Goal: Information Seeking & Learning: Learn about a topic

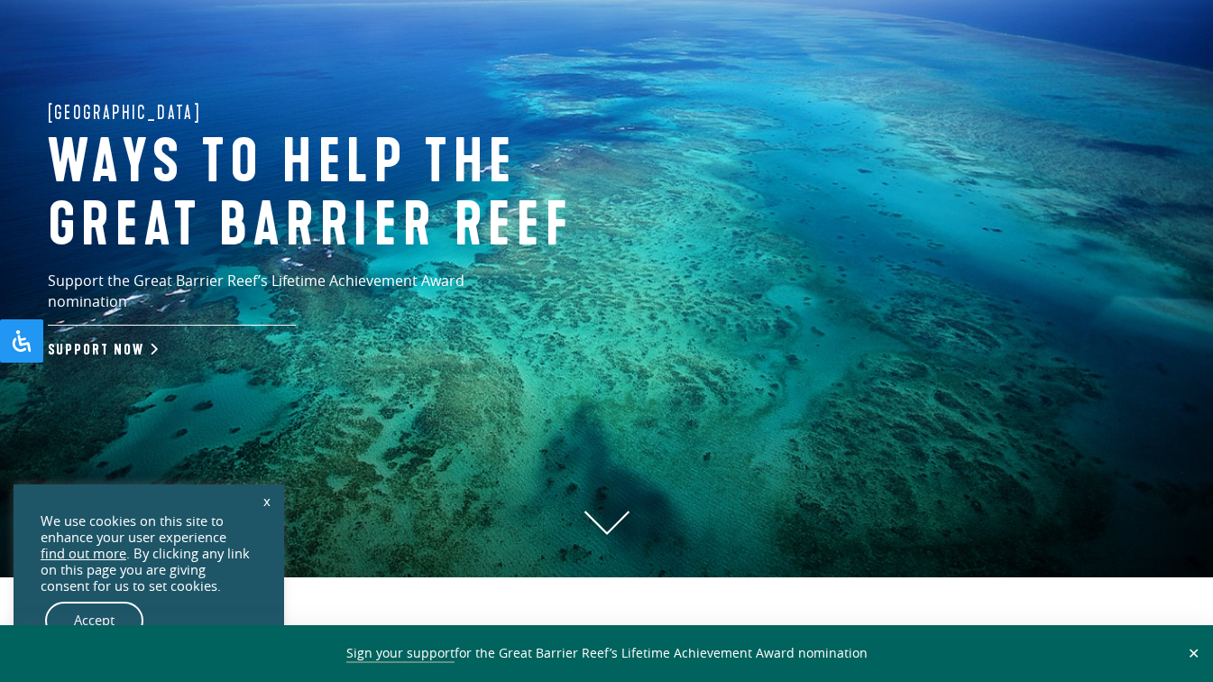
scroll to position [143, 0]
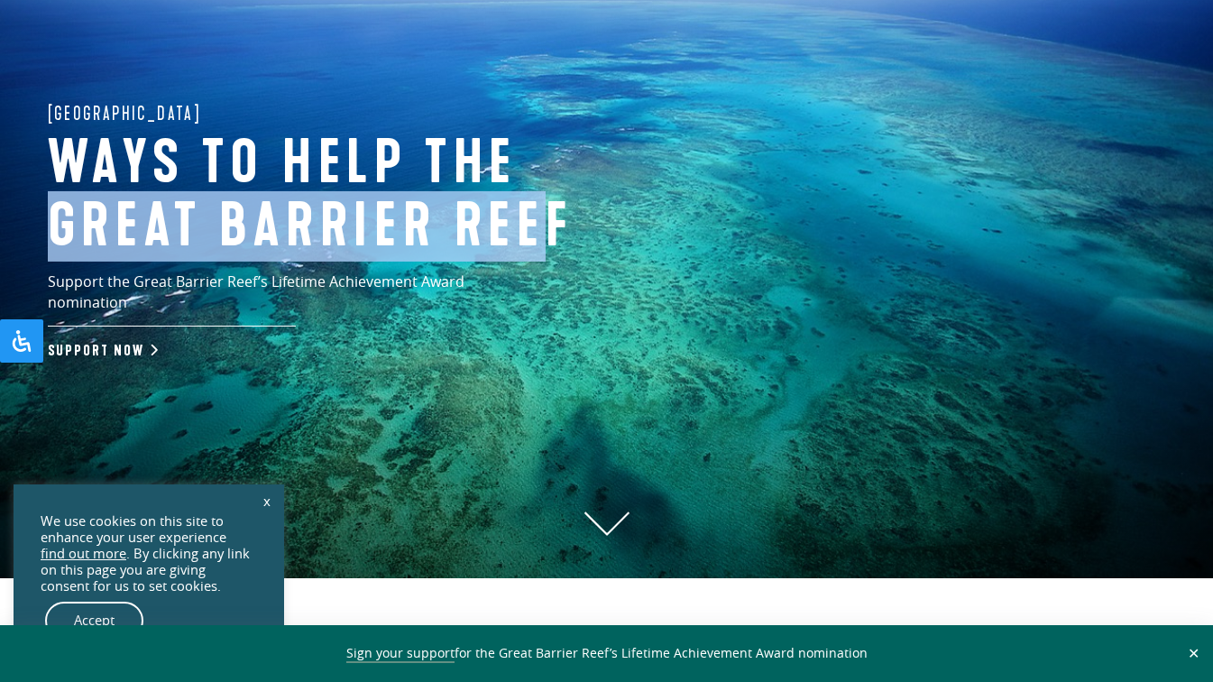
drag, startPoint x: 51, startPoint y: 224, endPoint x: 558, endPoint y: 225, distance: 506.7
click at [558, 225] on h1 "Ways to help the great barrier reef" at bounding box center [345, 195] width 595 height 125
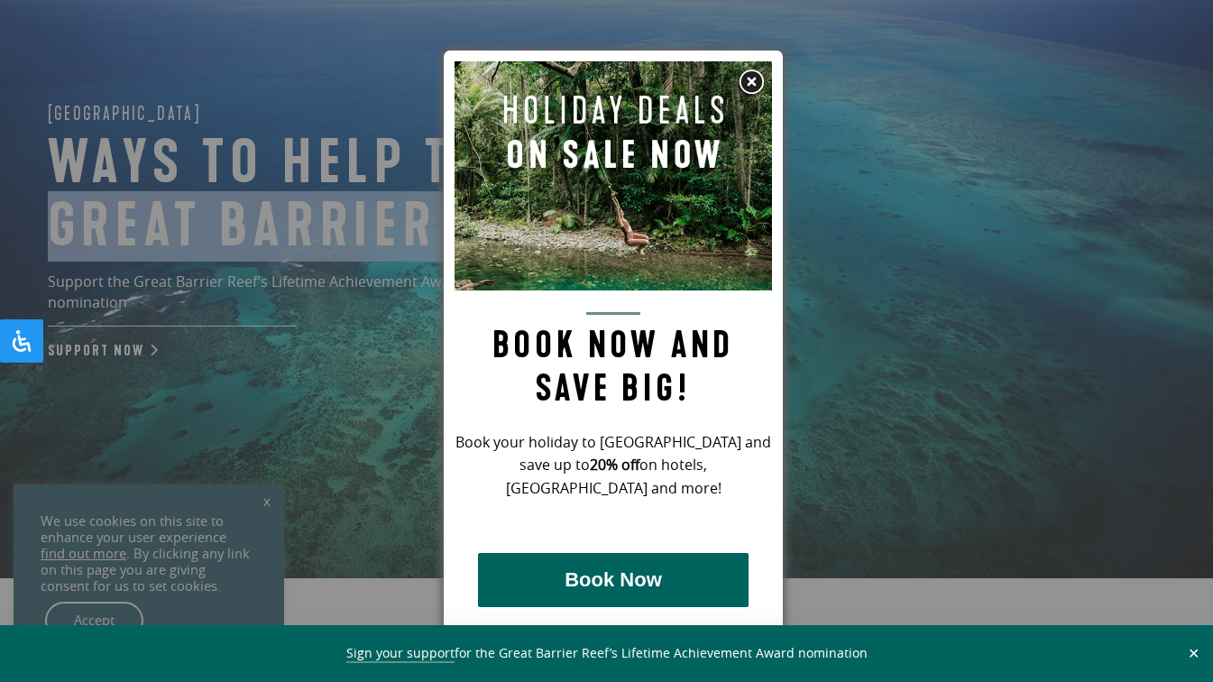
drag, startPoint x: 558, startPoint y: 225, endPoint x: 563, endPoint y: 238, distance: 13.4
click at [563, 238] on img at bounding box center [612, 175] width 317 height 229
click at [756, 87] on img at bounding box center [751, 82] width 27 height 27
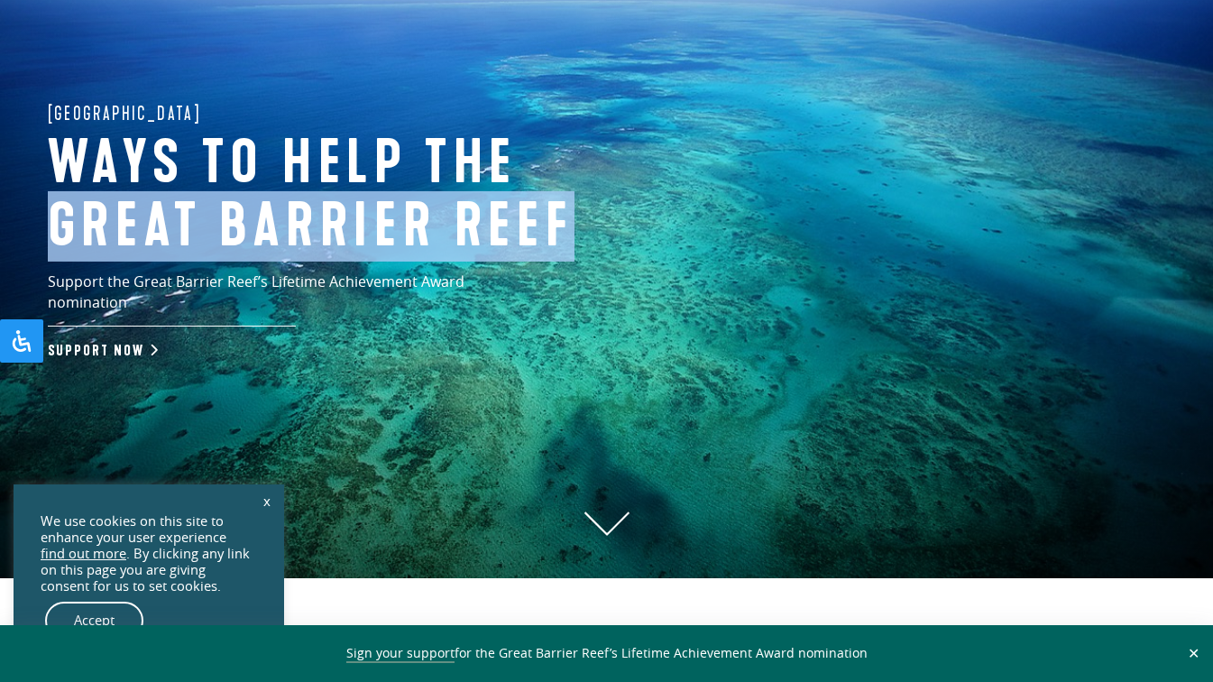
drag, startPoint x: 587, startPoint y: 229, endPoint x: 64, endPoint y: 223, distance: 523.0
click at [64, 223] on h1 "Ways to help the great barrier reef" at bounding box center [345, 195] width 595 height 125
copy h1 "great barrier reef"
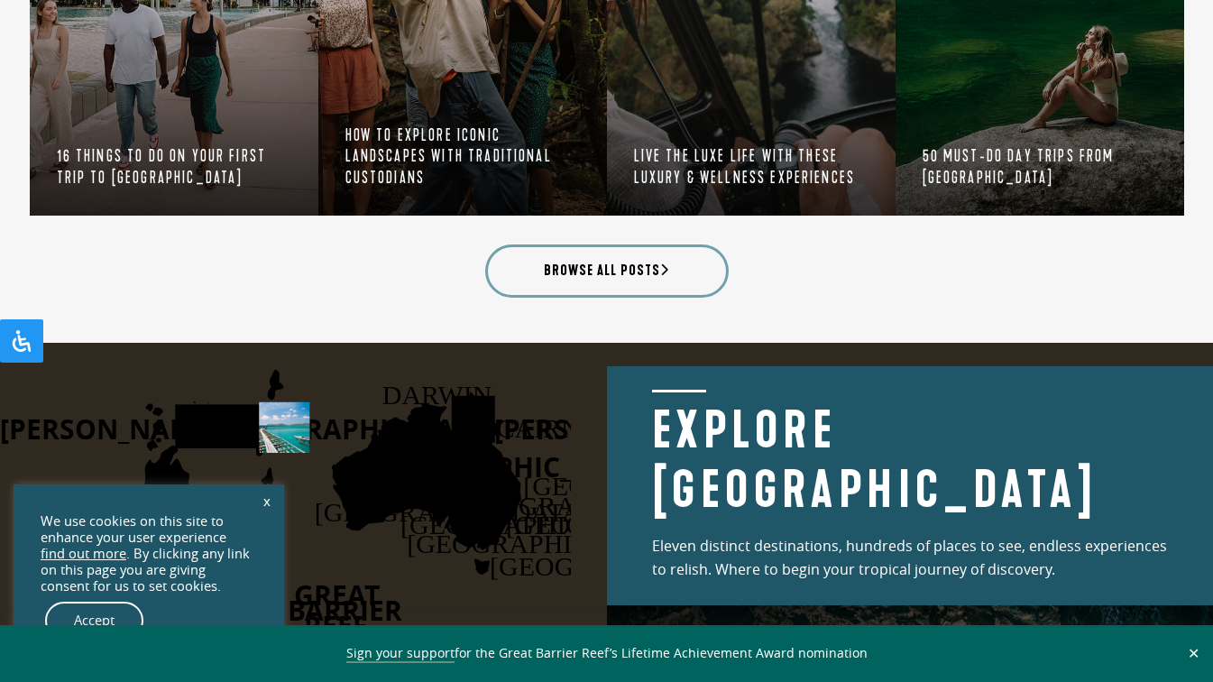
scroll to position [2064, 0]
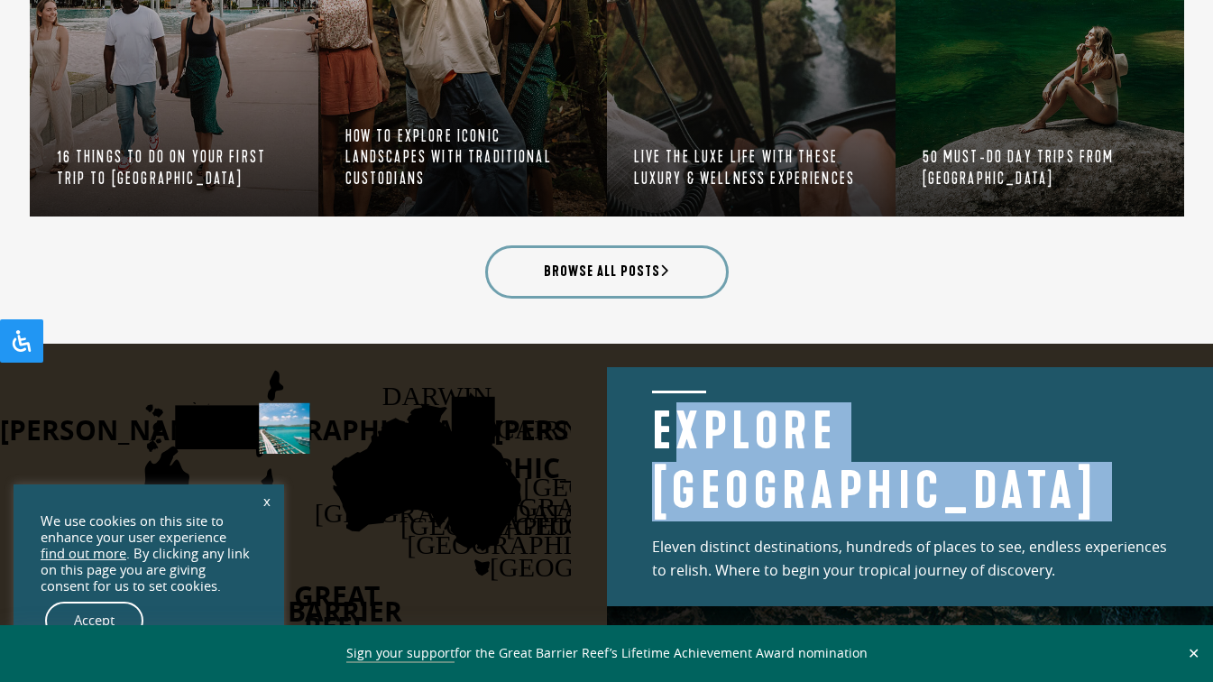
drag, startPoint x: 668, startPoint y: 434, endPoint x: 652, endPoint y: 592, distance: 159.5
click at [652, 592] on div "Explore [GEOGRAPHIC_DATA] Eleven distinct destinations, hundreds of places to s…" at bounding box center [910, 486] width 607 height 239
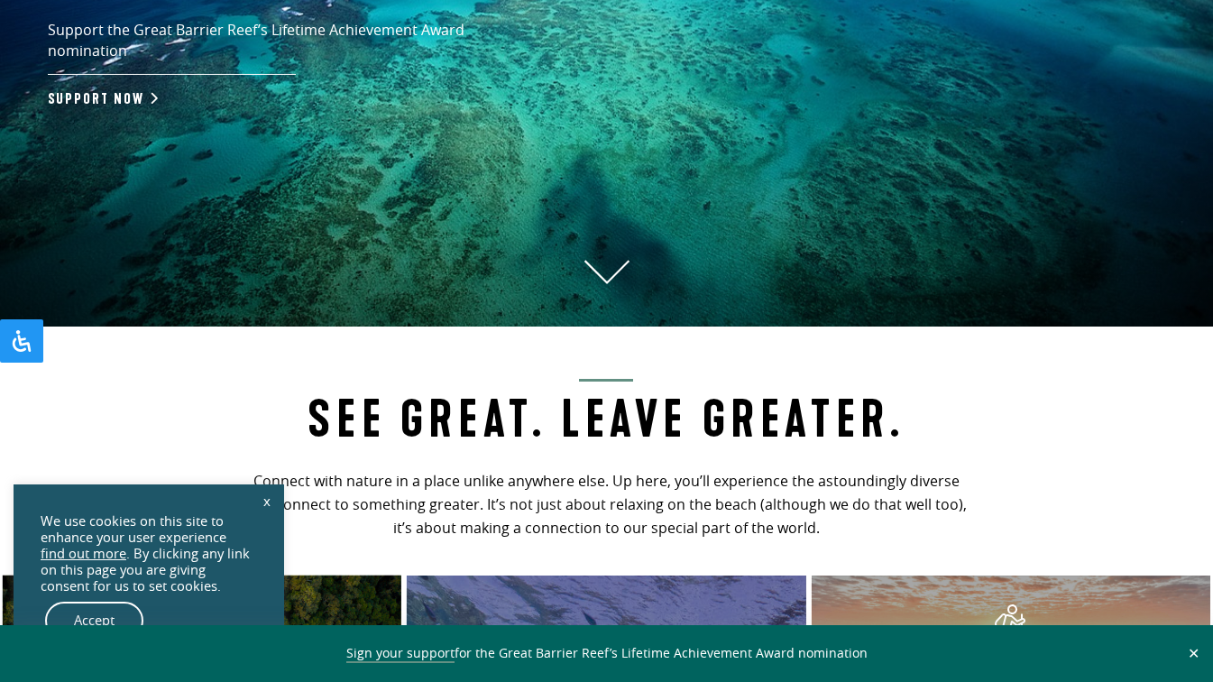
scroll to position [396, 0]
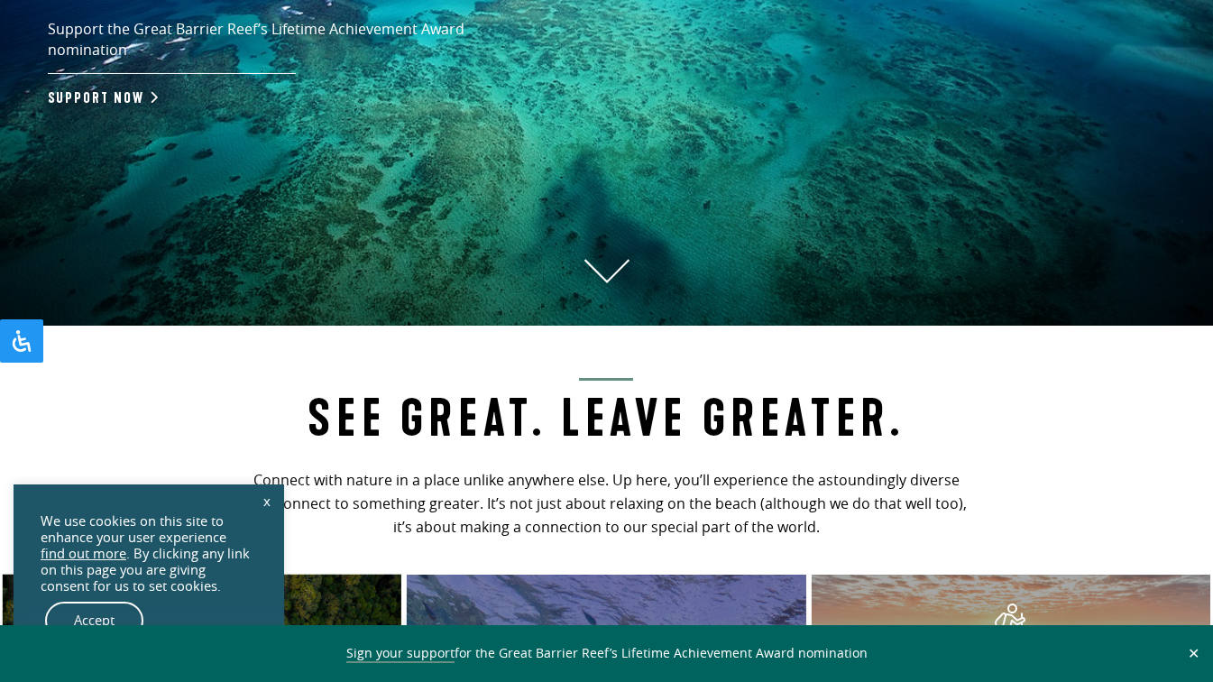
click at [595, 278] on icon at bounding box center [606, 271] width 45 height 24
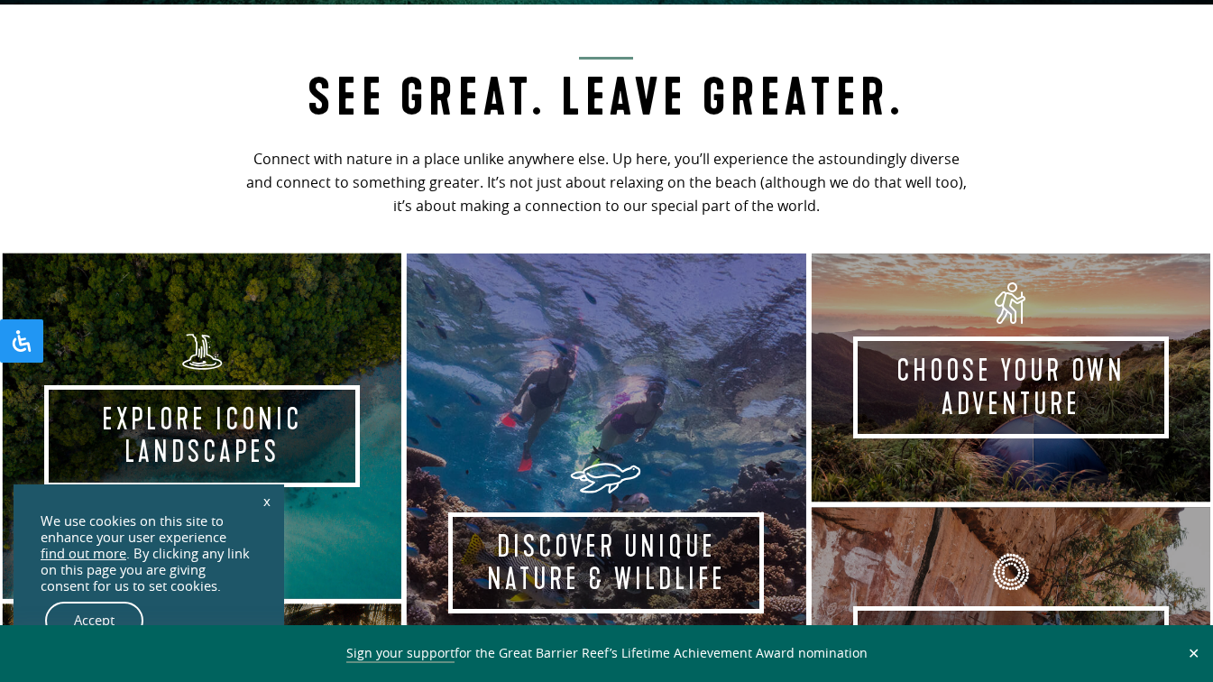
scroll to position [721, 0]
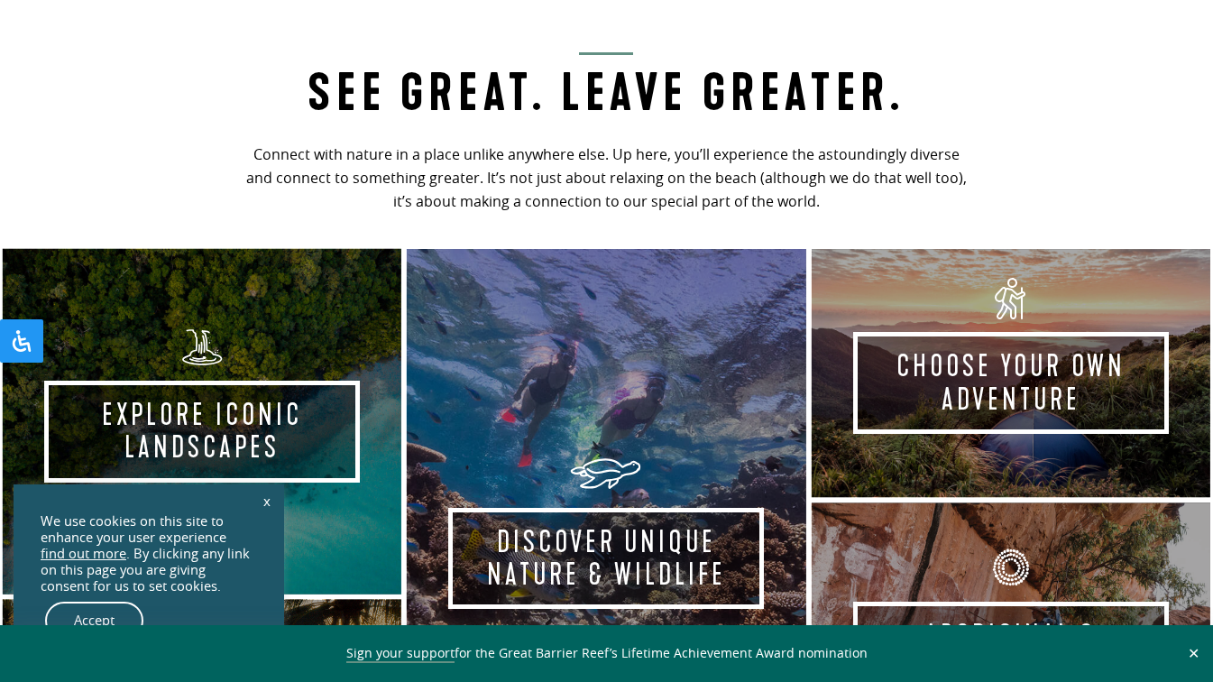
click at [595, 278] on link "Discover Unique Nature & Wildlife Take the experience" at bounding box center [606, 548] width 404 height 604
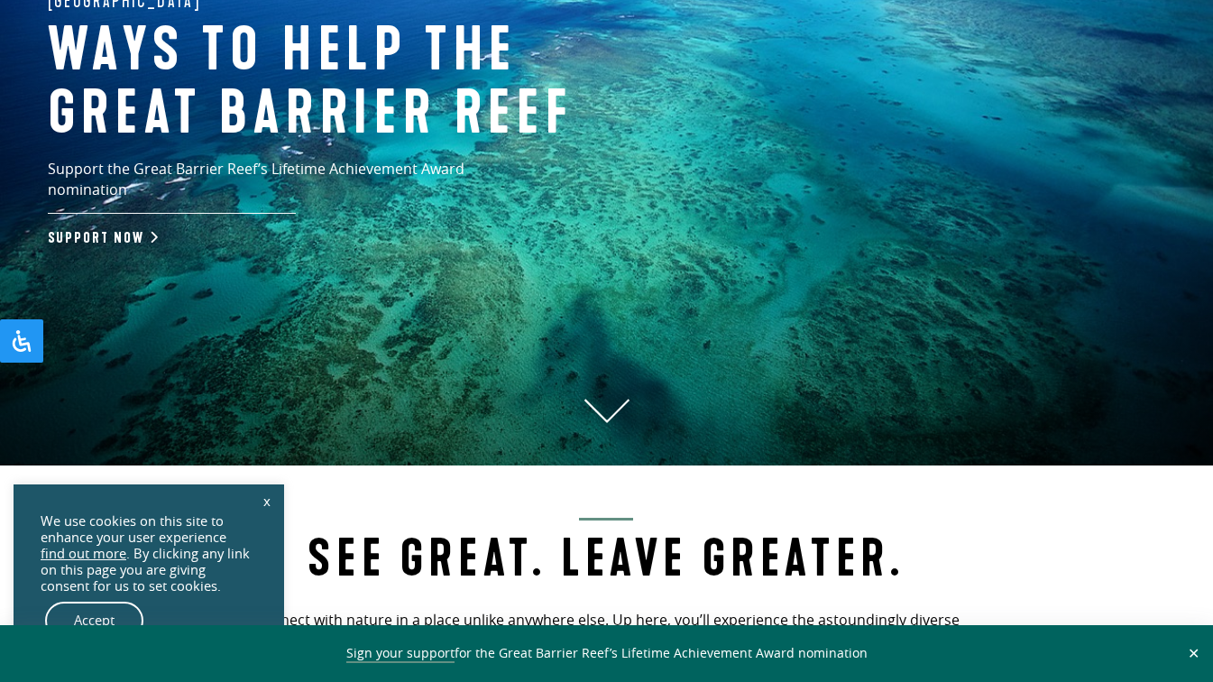
scroll to position [245, 0]
